Goal: Information Seeking & Learning: Check status

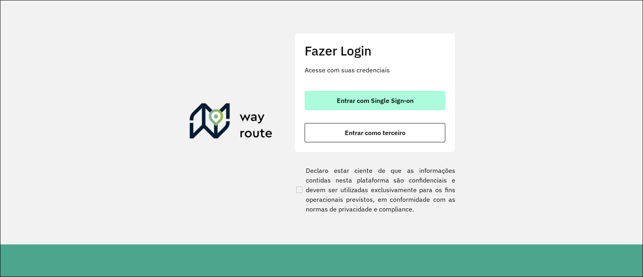
click at [426, 96] on button "Entrar com Single Sign-on" at bounding box center [375, 100] width 141 height 19
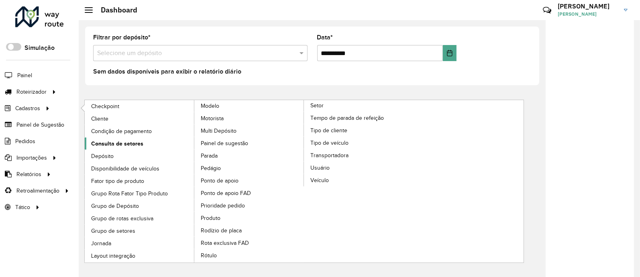
click at [123, 146] on span "Consulta de setores" at bounding box center [117, 143] width 52 height 8
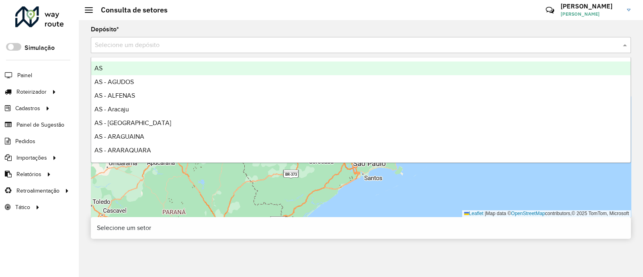
click at [312, 45] on input "text" at bounding box center [353, 46] width 516 height 10
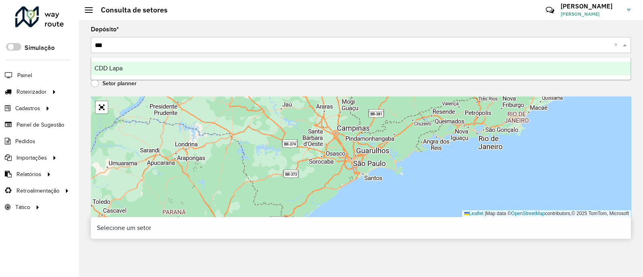
type input "****"
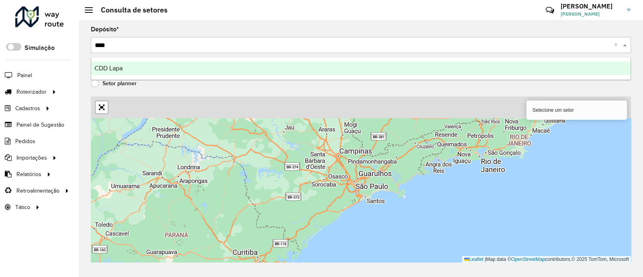
click at [323, 62] on div "CDD Lapa" at bounding box center [360, 68] width 539 height 14
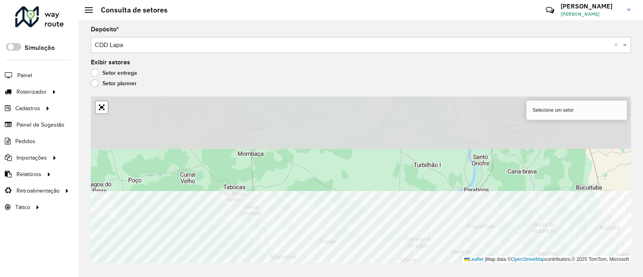
click at [315, 276] on html "Aguarde... Pop-up bloqueado! Seu navegador bloqueou automáticamente a abertura …" at bounding box center [321, 138] width 643 height 277
